Goal: Information Seeking & Learning: Learn about a topic

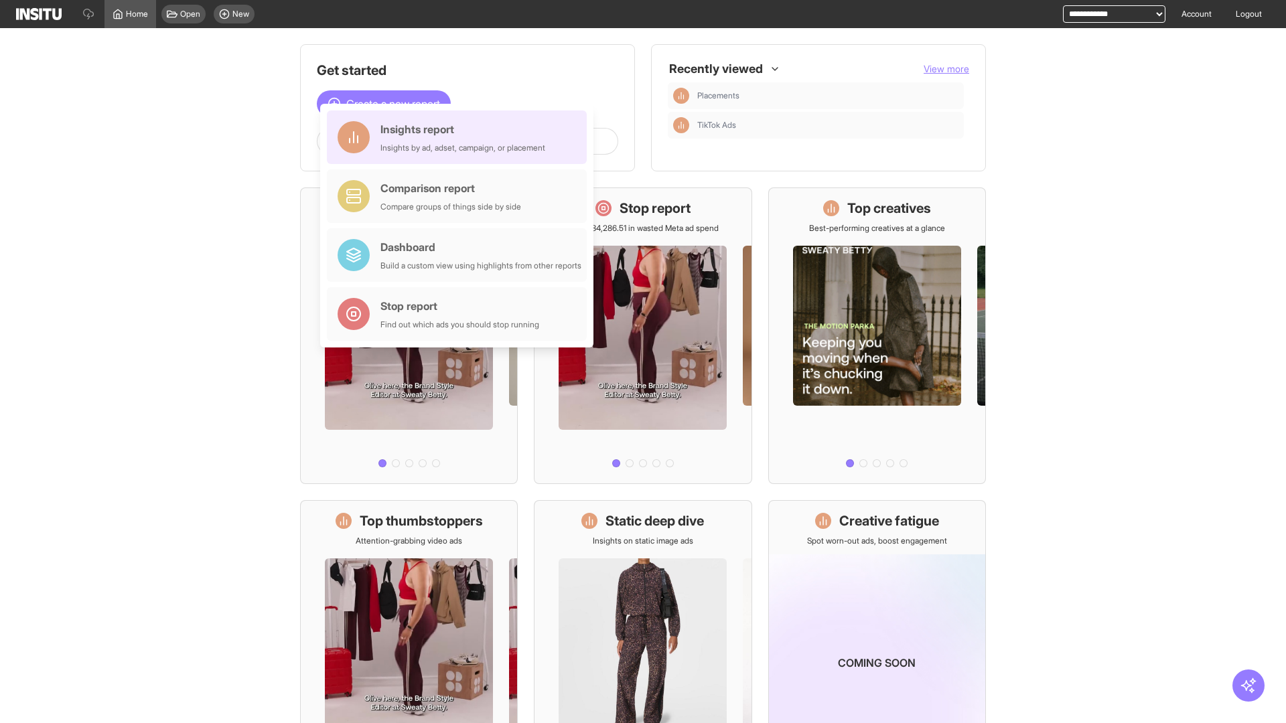
click at [460, 137] on div "Insights report Insights by ad, adset, campaign, or placement" at bounding box center [462, 137] width 165 height 32
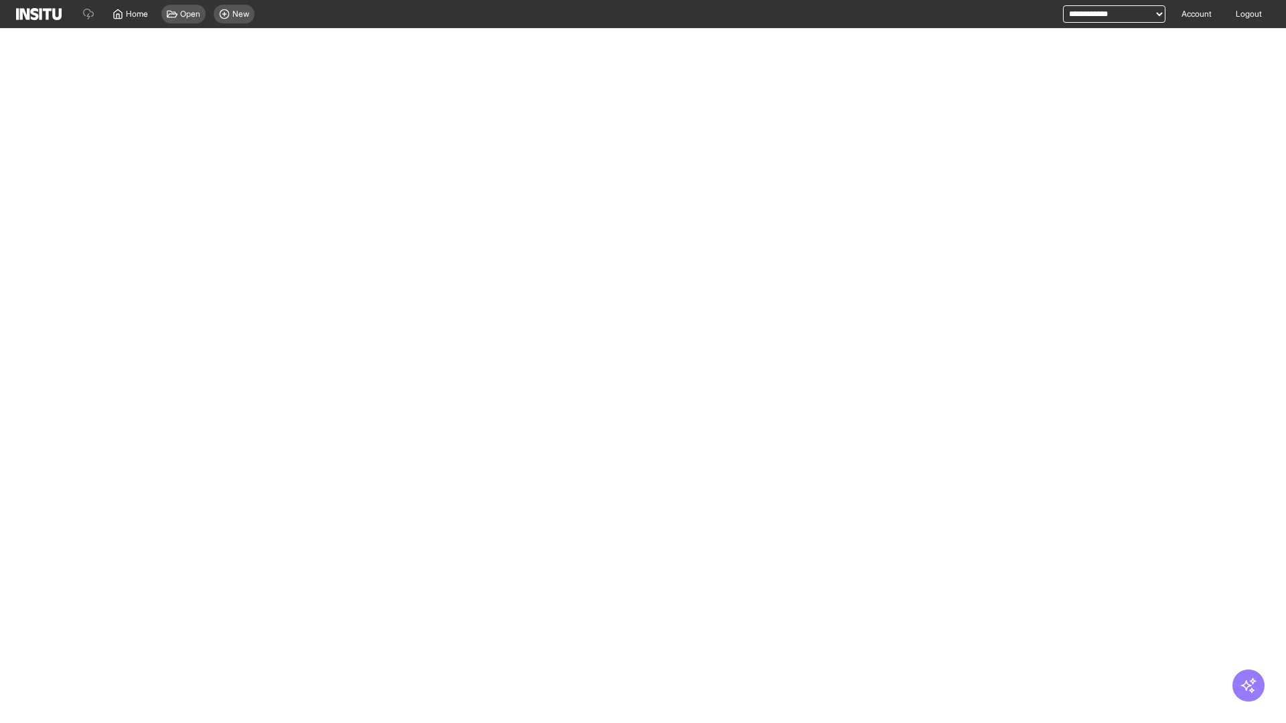
select select "**"
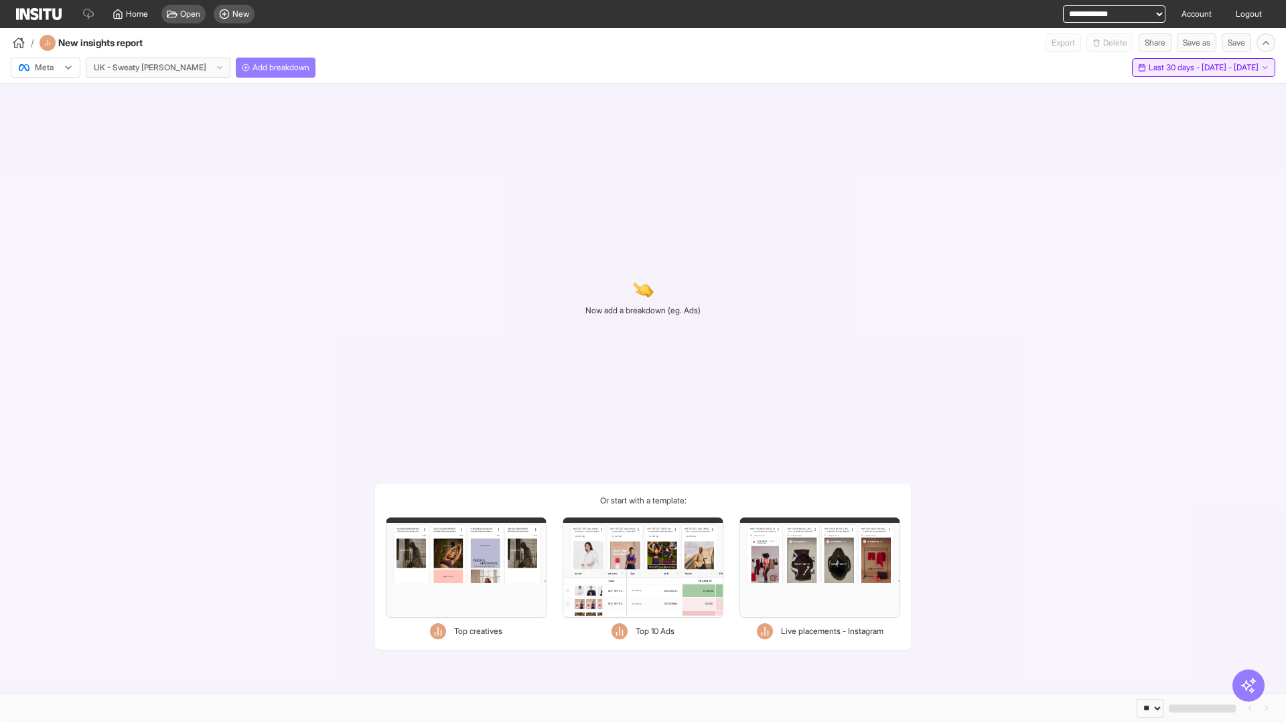
click at [1184, 68] on span "Last 30 days - [DATE] - [DATE]" at bounding box center [1204, 67] width 110 height 11
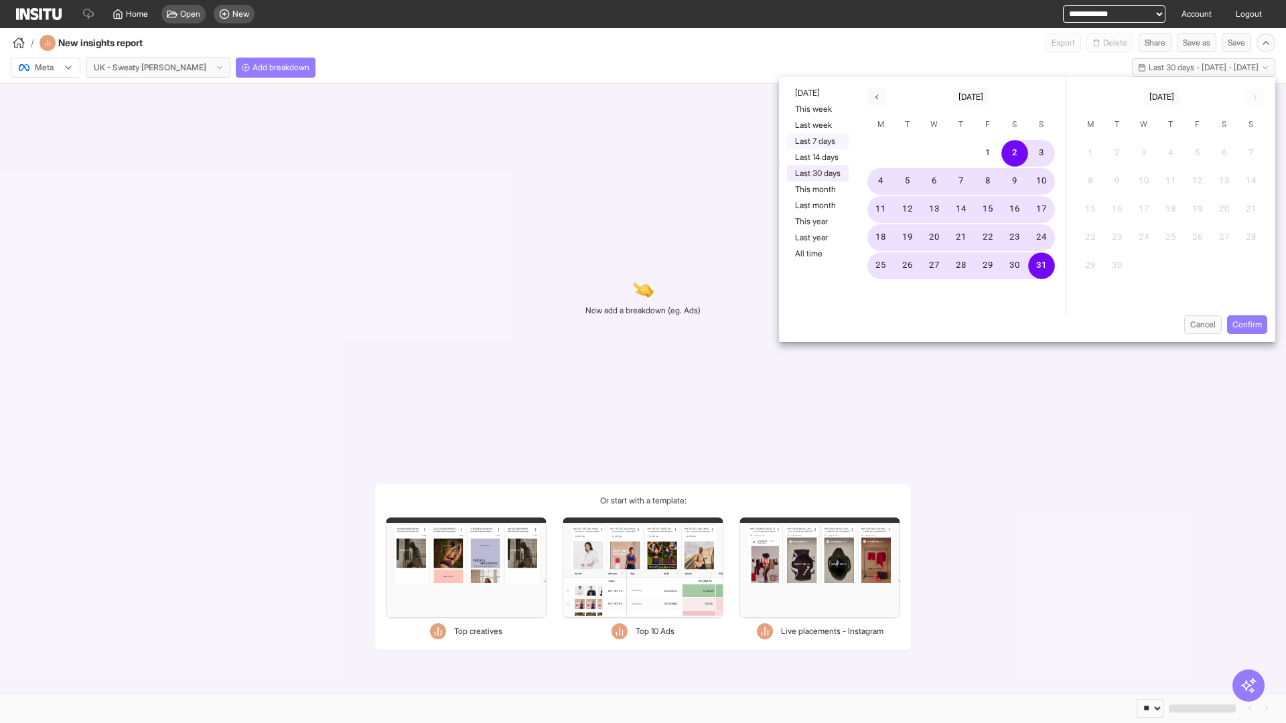
click at [816, 141] on button "Last 7 days" at bounding box center [818, 141] width 62 height 16
